Goal: Book appointment/travel/reservation

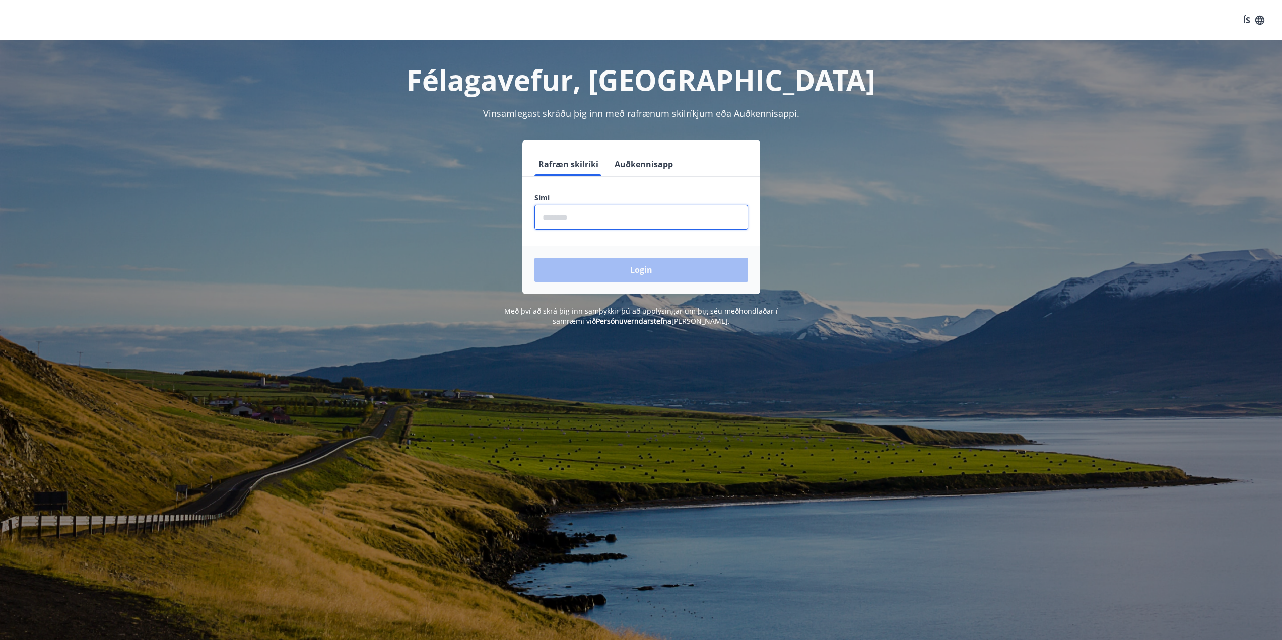
click at [584, 216] on input "phone" at bounding box center [642, 217] width 214 height 25
type input "********"
click at [616, 268] on button "Login" at bounding box center [642, 270] width 214 height 24
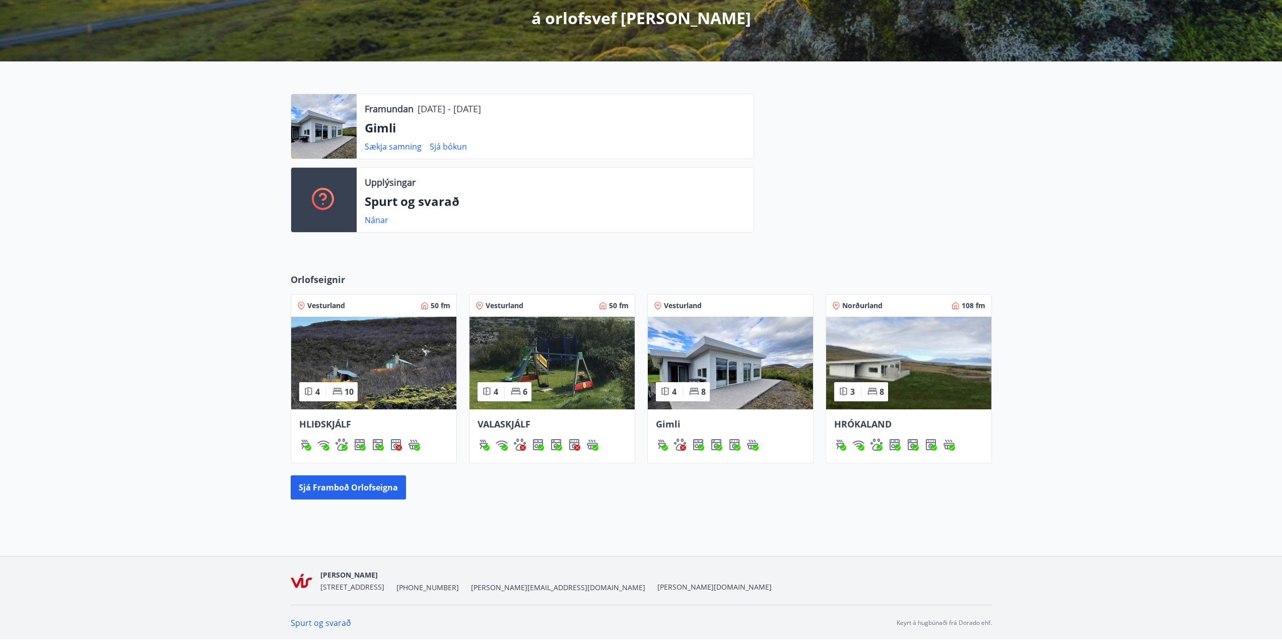
scroll to position [190, 0]
click at [739, 356] on img at bounding box center [730, 362] width 165 height 93
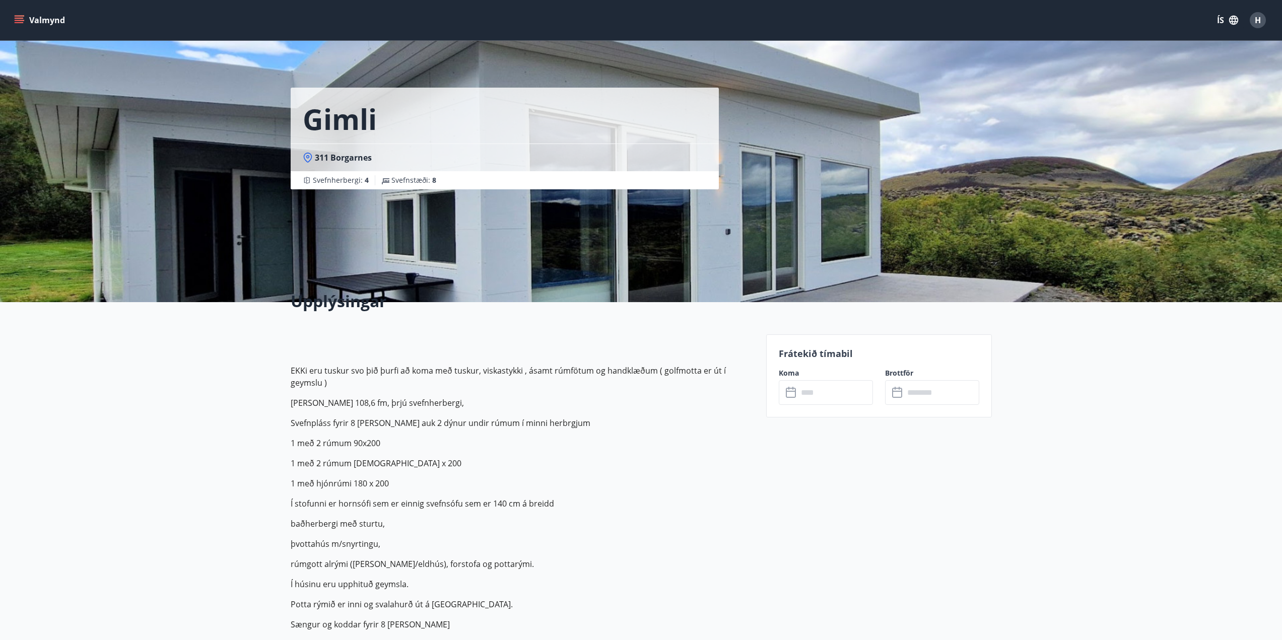
click at [833, 390] on input "text" at bounding box center [835, 392] width 75 height 25
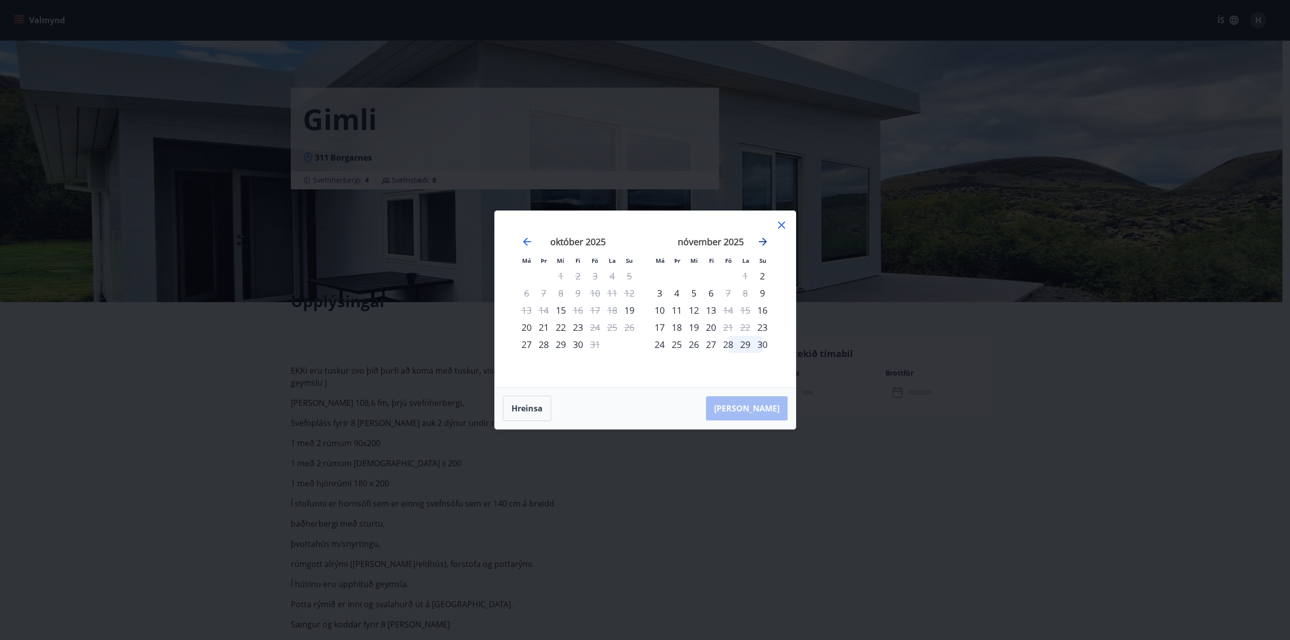
click at [762, 241] on icon "Move forward to switch to the next month." at bounding box center [763, 242] width 8 height 8
click at [782, 225] on icon at bounding box center [781, 225] width 12 height 12
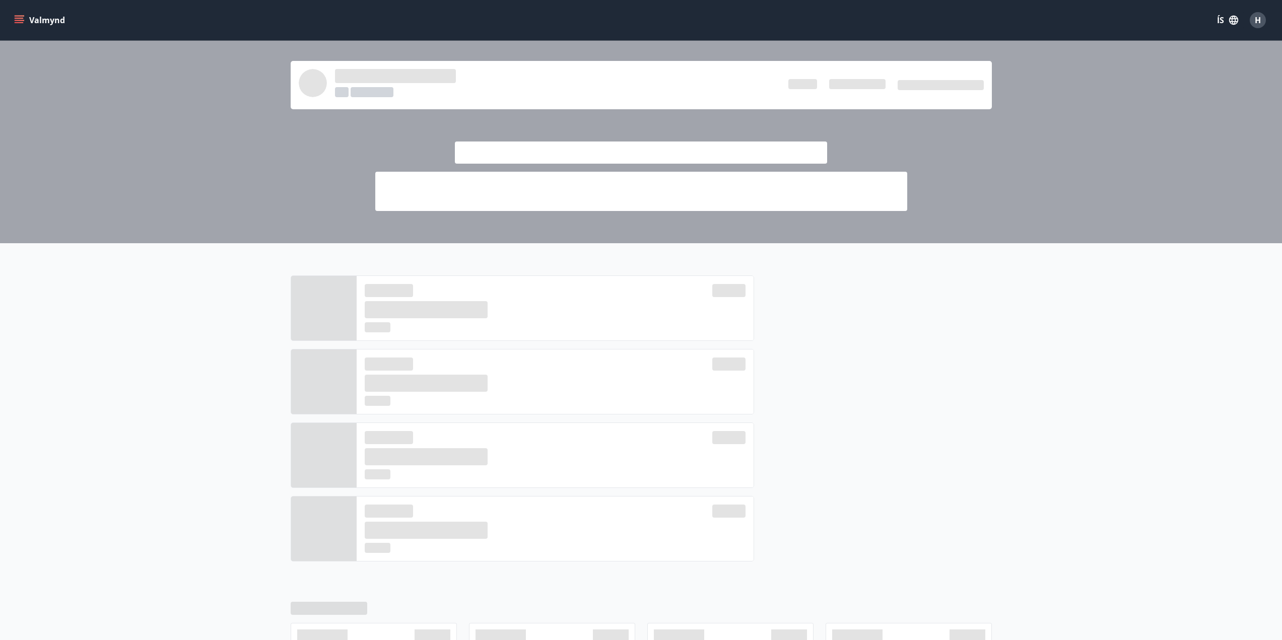
scroll to position [190, 0]
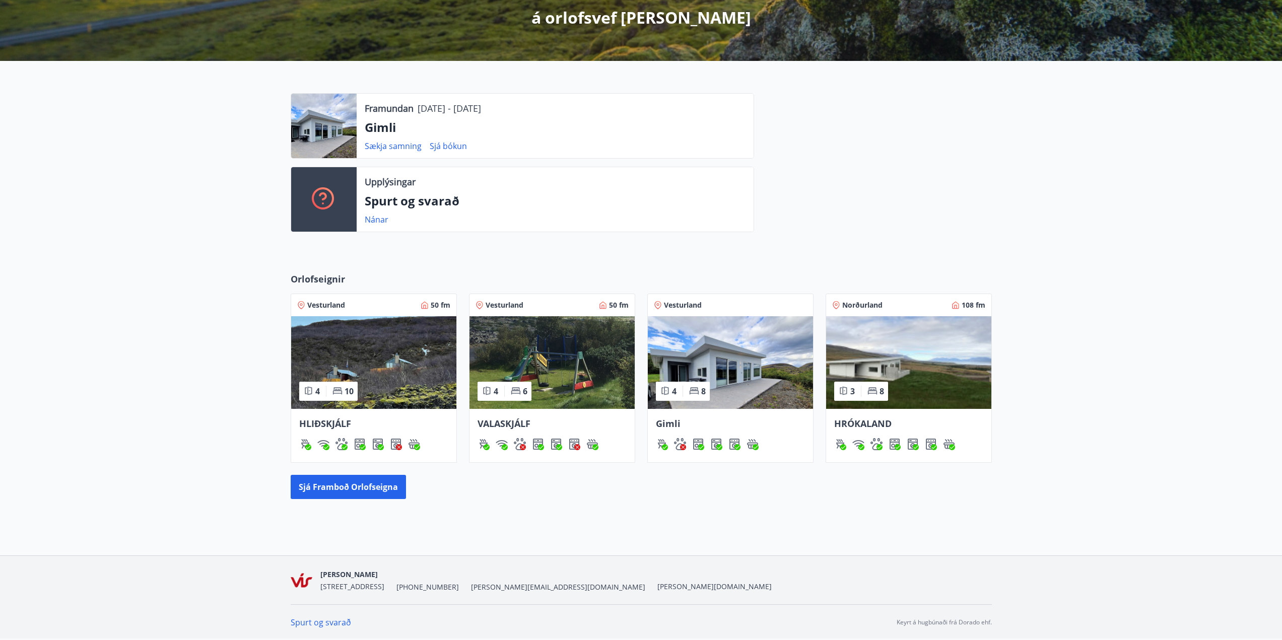
click at [899, 354] on img at bounding box center [908, 362] width 165 height 93
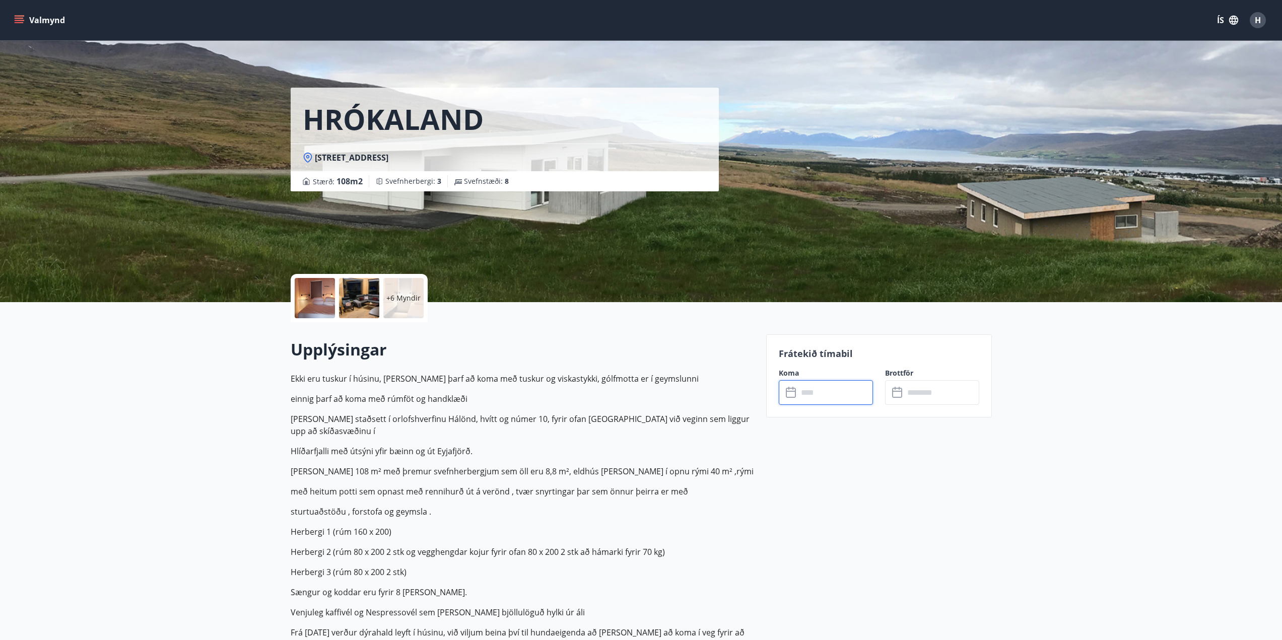
click at [825, 397] on input "text" at bounding box center [835, 392] width 75 height 25
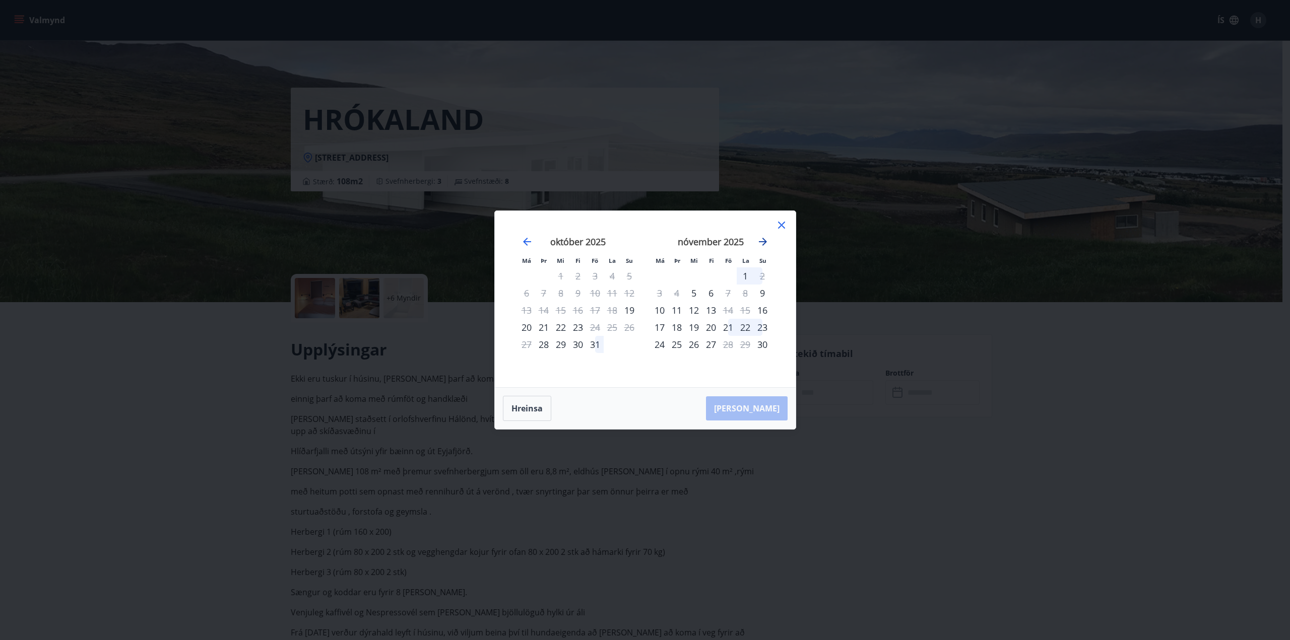
click at [762, 243] on icon "Move forward to switch to the next month." at bounding box center [763, 242] width 12 height 12
click at [764, 242] on icon "Move forward to switch to the next month." at bounding box center [763, 242] width 8 height 8
click at [782, 222] on icon at bounding box center [781, 225] width 12 height 12
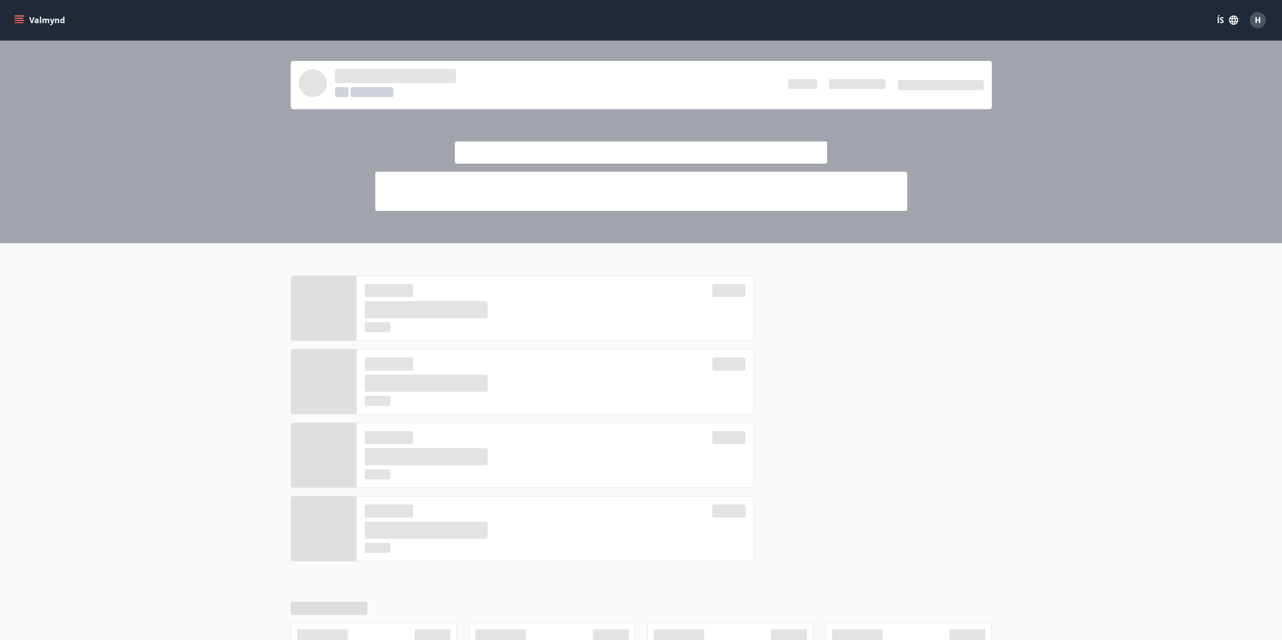
scroll to position [190, 0]
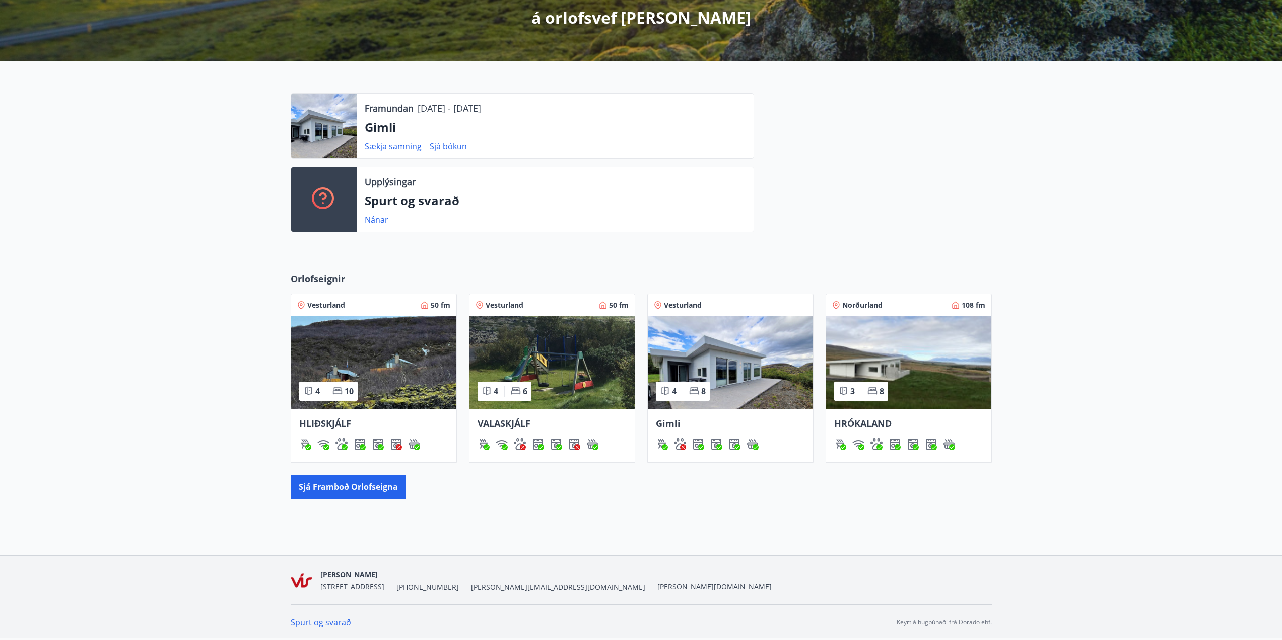
click at [538, 359] on img at bounding box center [552, 362] width 165 height 93
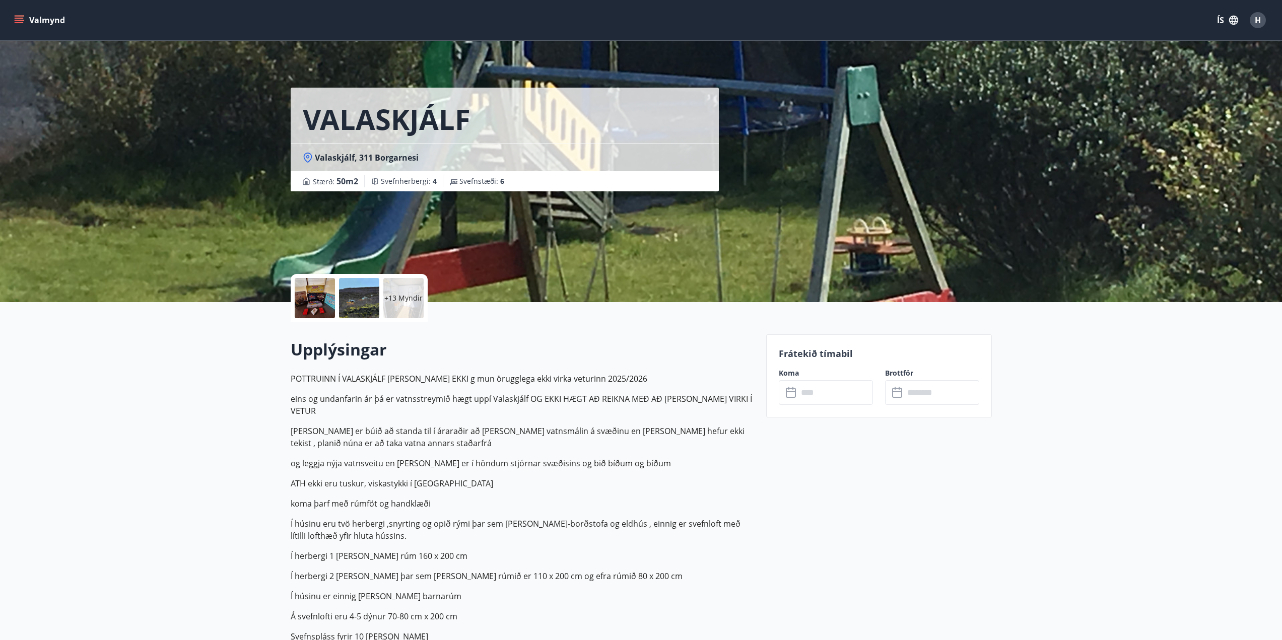
click at [799, 392] on input "text" at bounding box center [835, 392] width 75 height 25
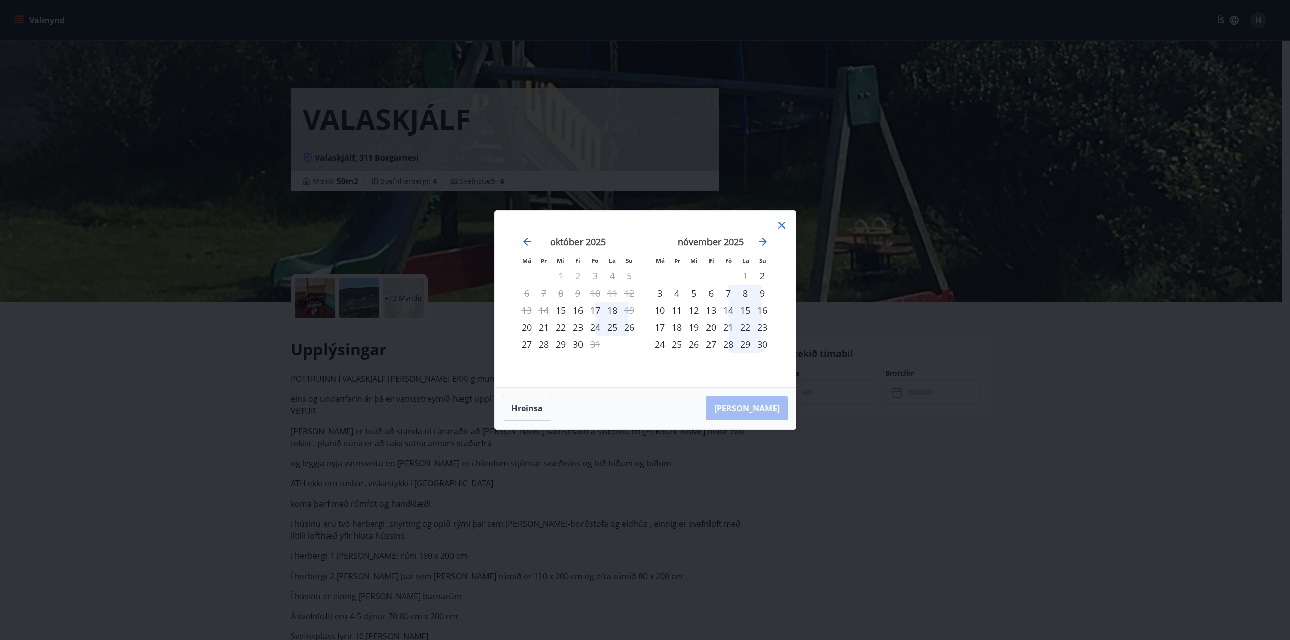
click at [782, 226] on icon at bounding box center [781, 225] width 7 height 7
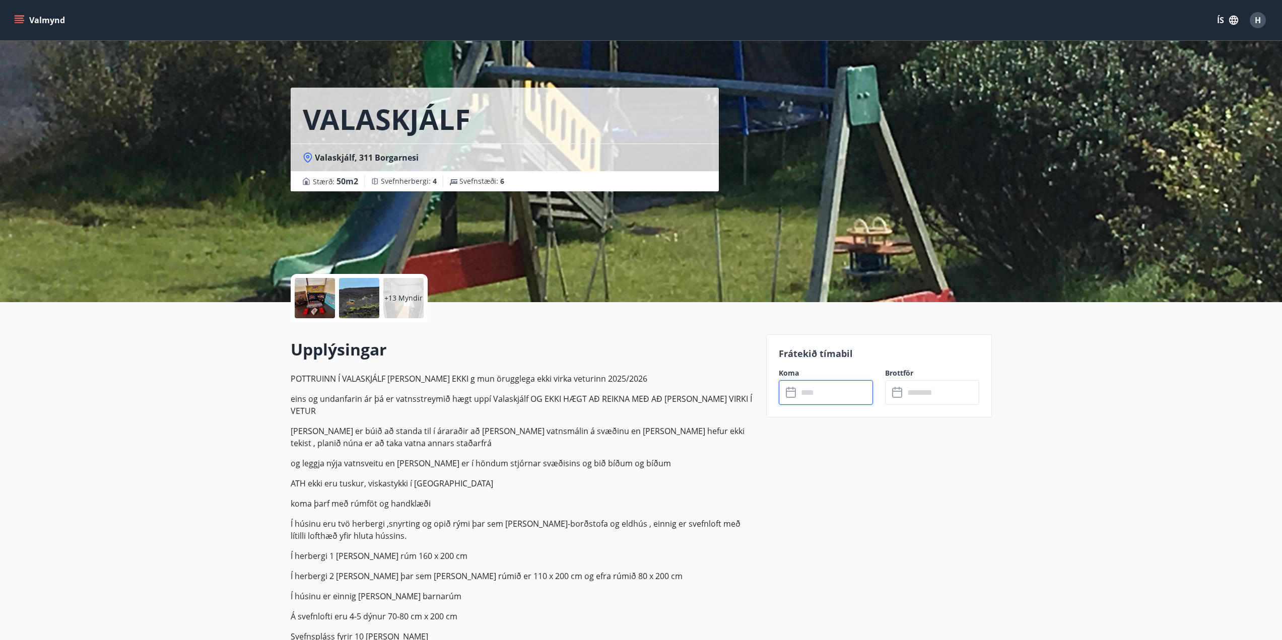
scroll to position [190, 0]
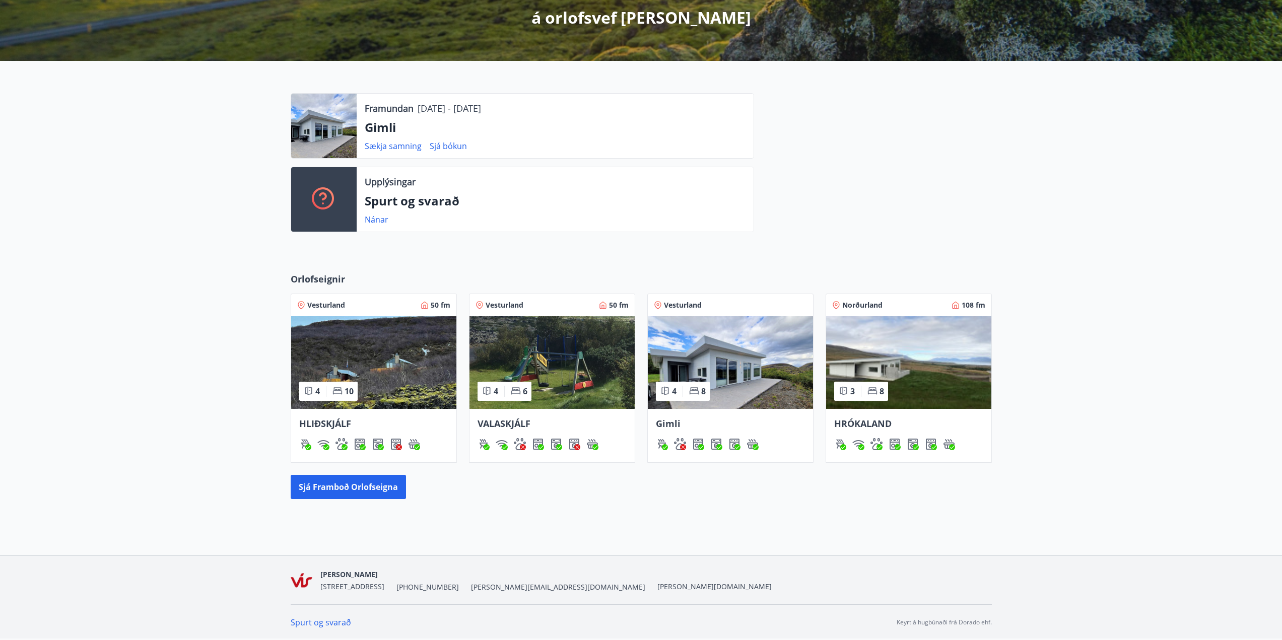
click at [376, 351] on img at bounding box center [373, 362] width 165 height 93
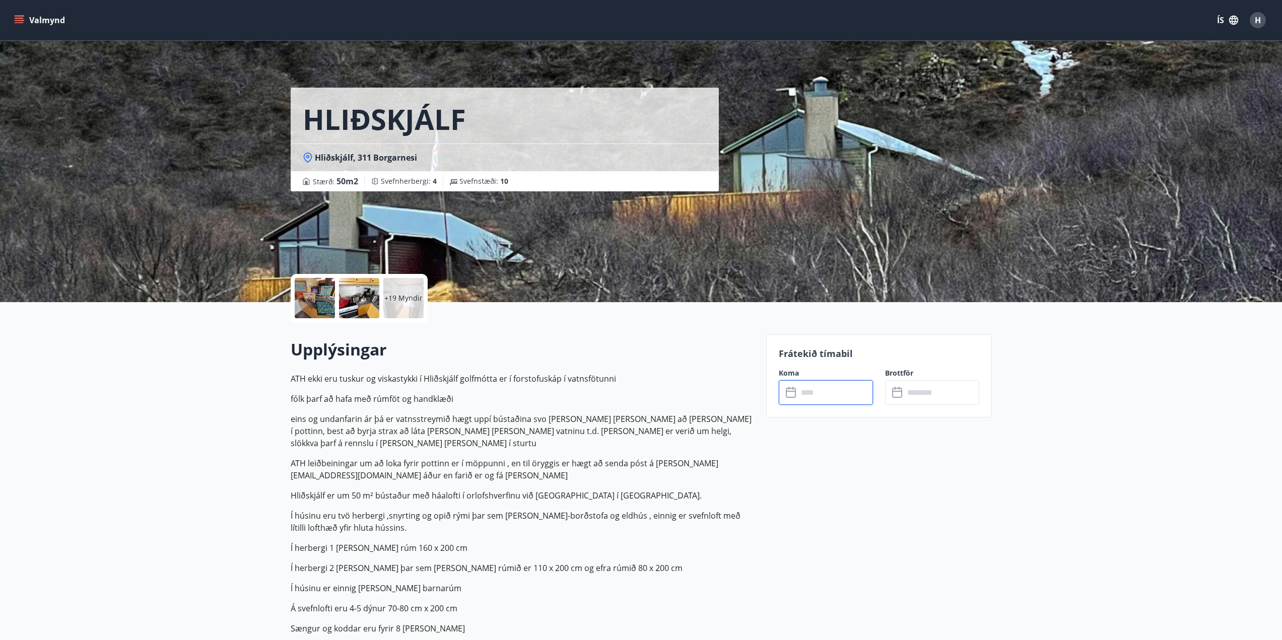
click at [839, 392] on input "text" at bounding box center [835, 392] width 75 height 25
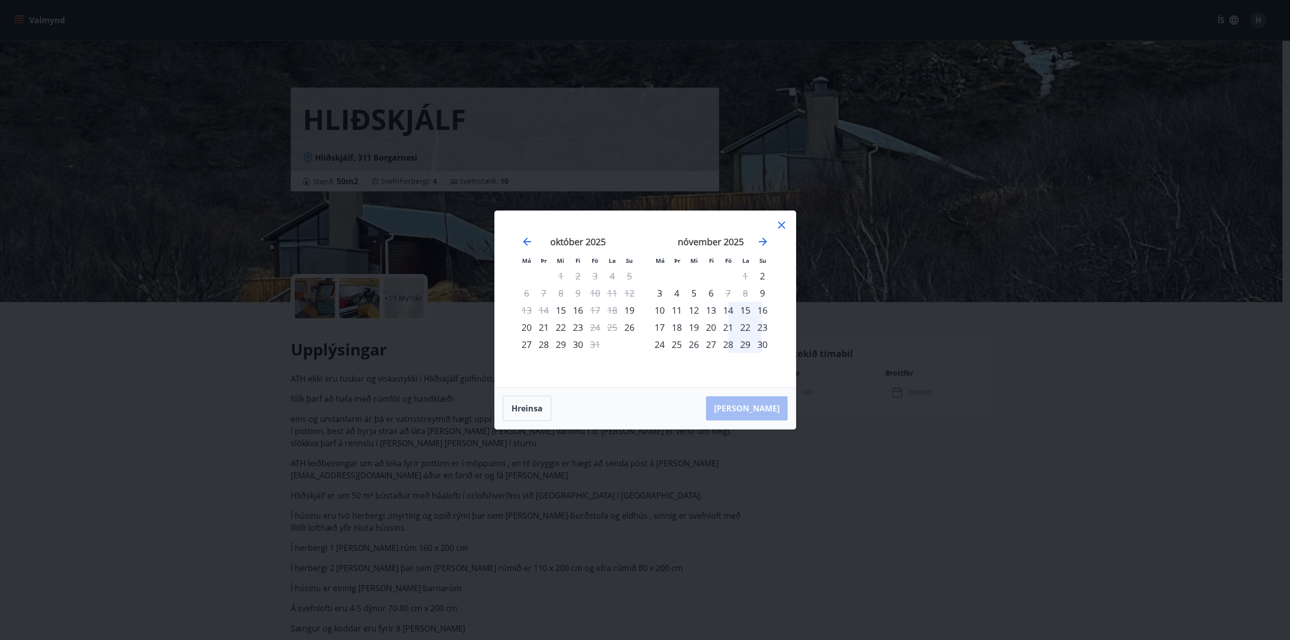
click at [782, 227] on icon at bounding box center [781, 225] width 7 height 7
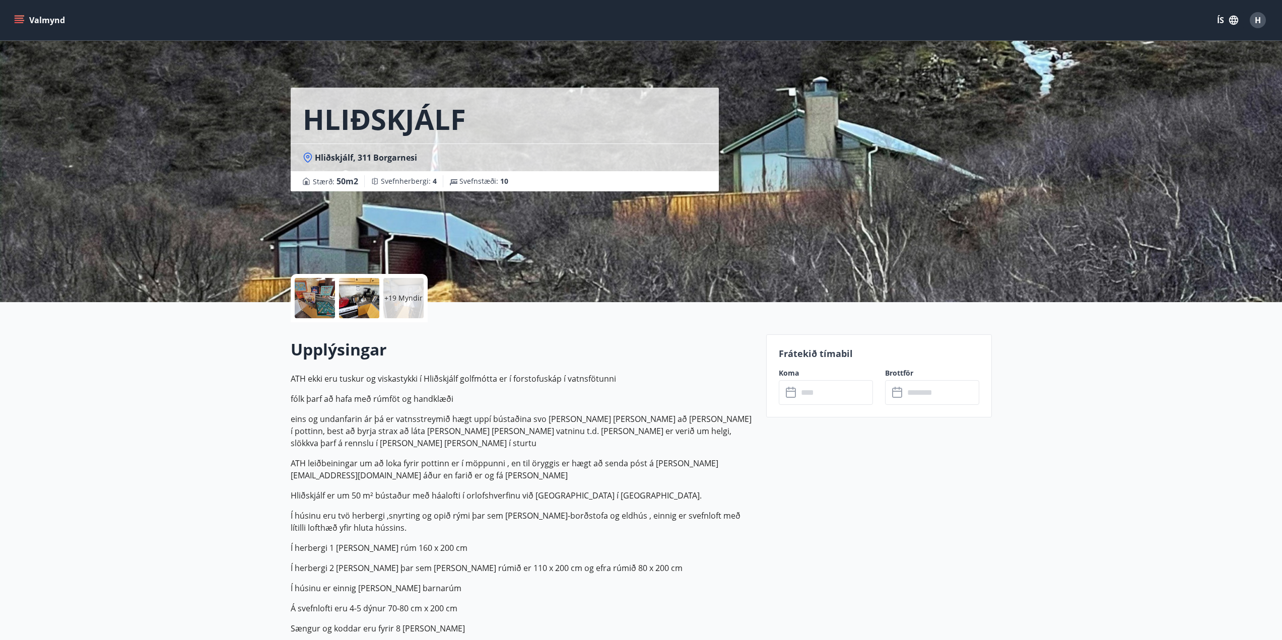
click at [16, 18] on icon "menu" at bounding box center [19, 18] width 9 height 1
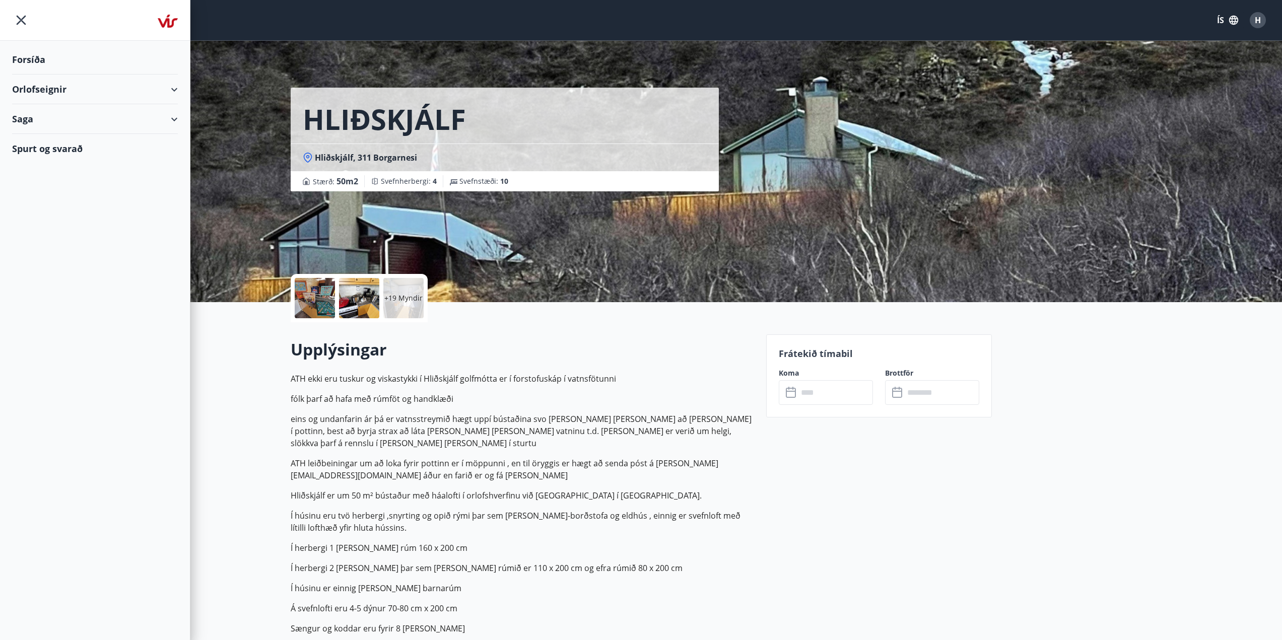
click at [16, 18] on icon "menu" at bounding box center [21, 20] width 18 height 18
